Goal: Transaction & Acquisition: Purchase product/service

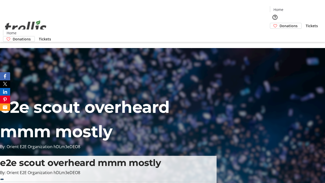
click at [280, 23] on span "Donations" at bounding box center [289, 25] width 18 height 5
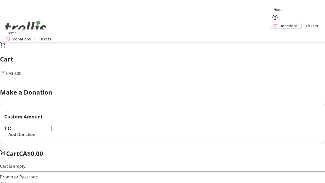
click at [35, 137] on span "Add Donation" at bounding box center [21, 134] width 27 height 6
select select "CA"
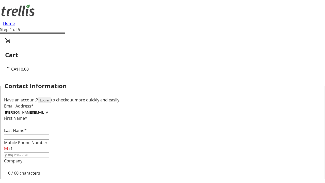
type input "[PERSON_NAME][EMAIL_ADDRESS][DOMAIN_NAME]"
type input "[PERSON_NAME]"
type input "[STREET_ADDRESS][PERSON_NAME]"
type input "Kelowna"
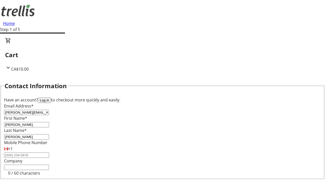
select select "BC"
type input "Kelowna"
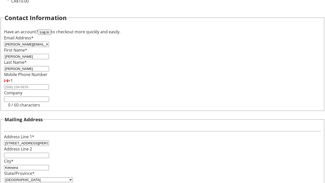
type input "V1Y 0C2"
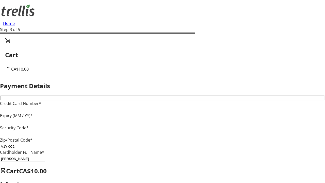
type input "V1Y 0C2"
